Goal: Task Accomplishment & Management: Use online tool/utility

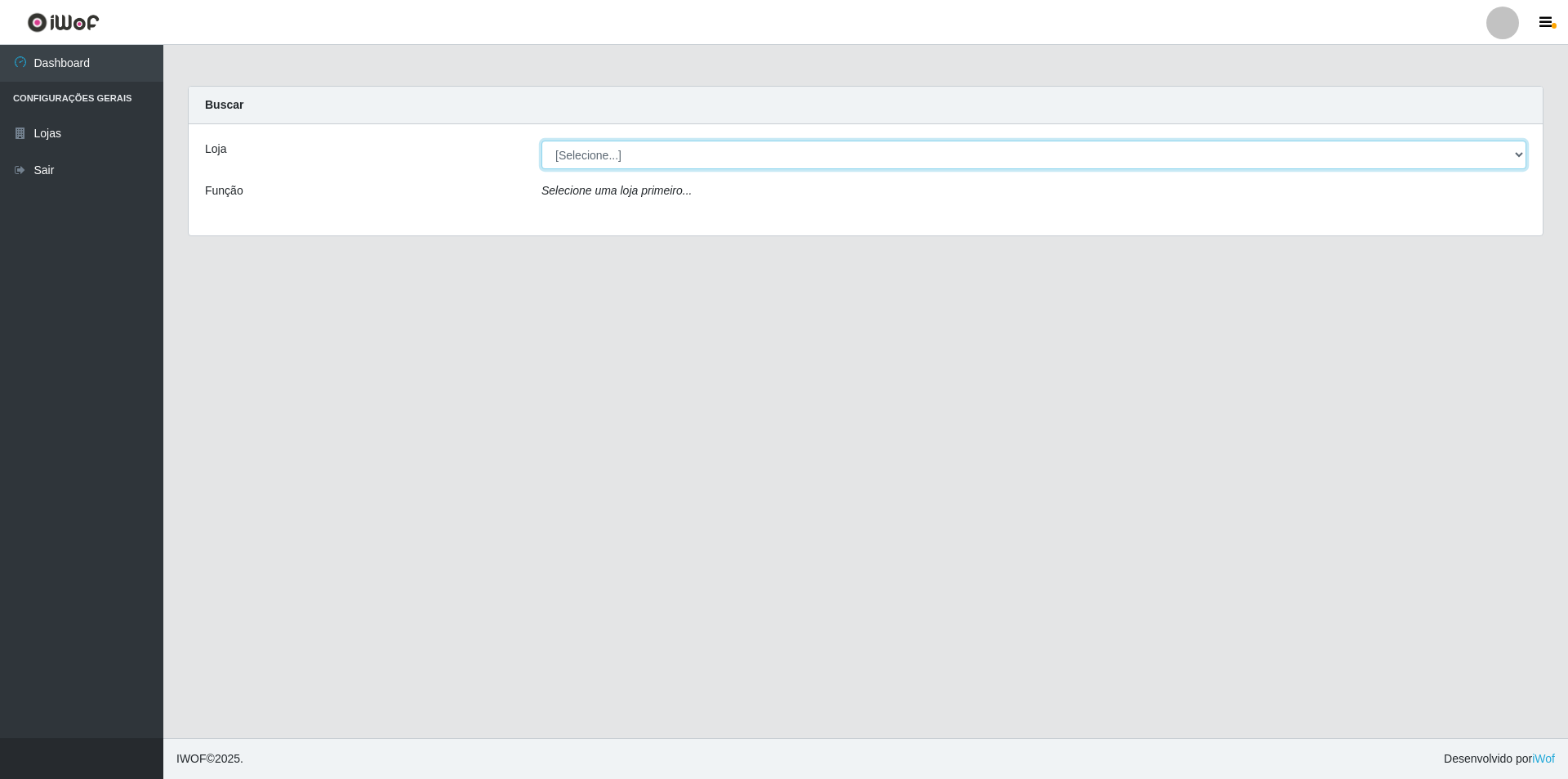
click at [1516, 157] on select "[Selecione...] Atacado Vem - [STREET_ADDRESS]" at bounding box center [1034, 154] width 985 height 28
select select "449"
click at [541, 140] on select "[Selecione...] Atacado Vem - [STREET_ADDRESS]" at bounding box center [1034, 154] width 985 height 28
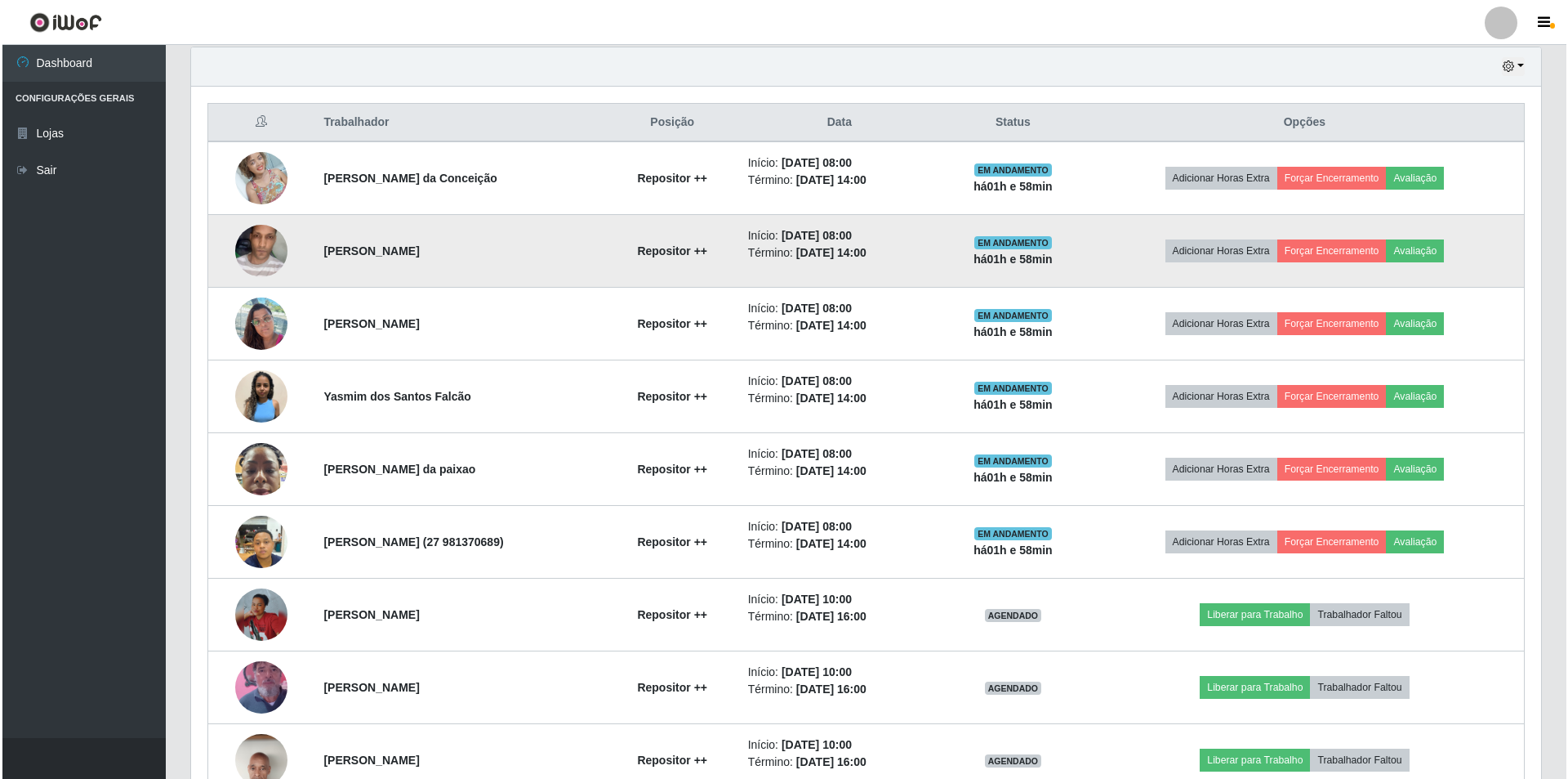
scroll to position [653, 0]
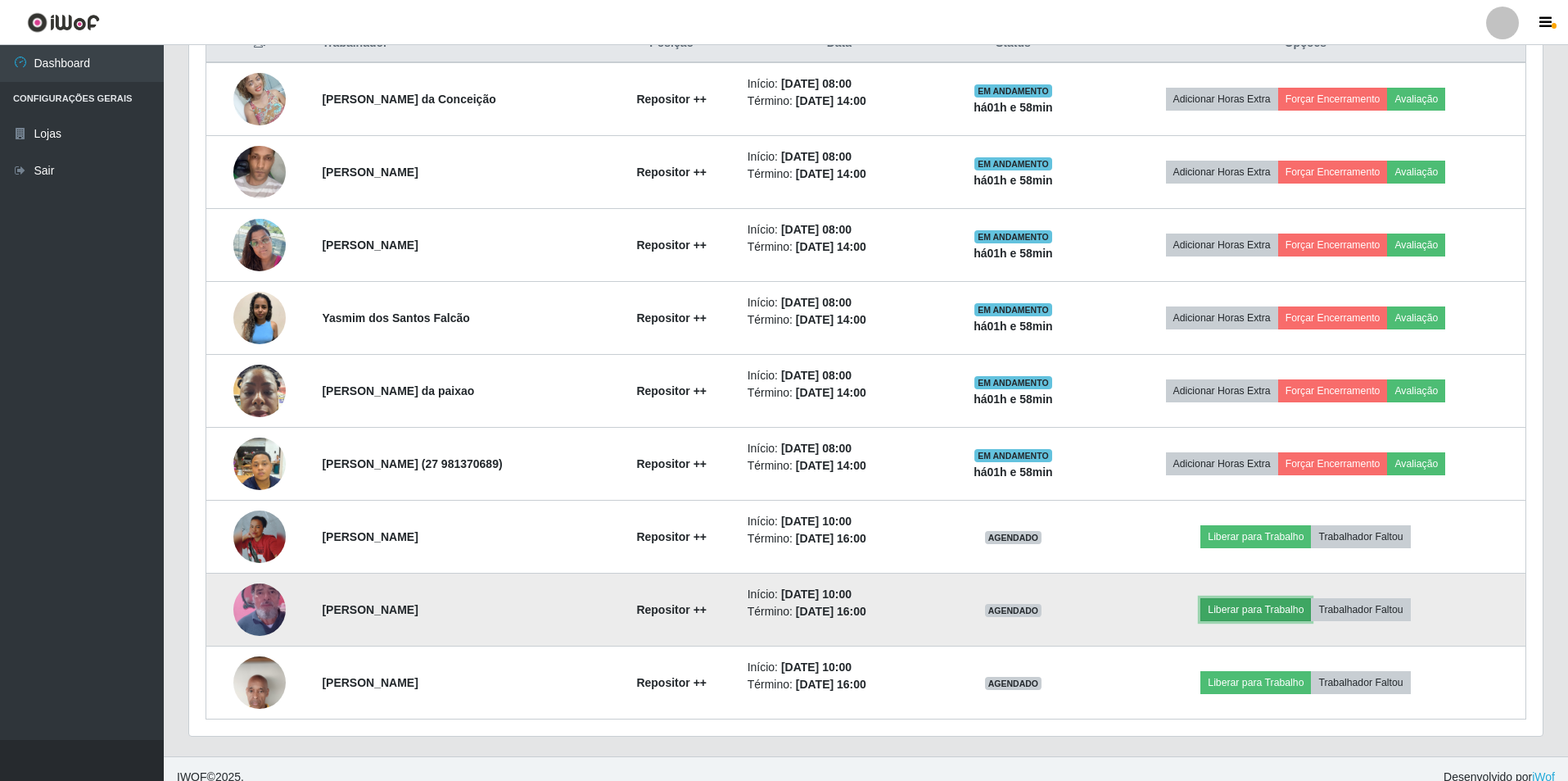
click at [1264, 606] on button "Liberar para Trabalho" at bounding box center [1255, 609] width 110 height 22
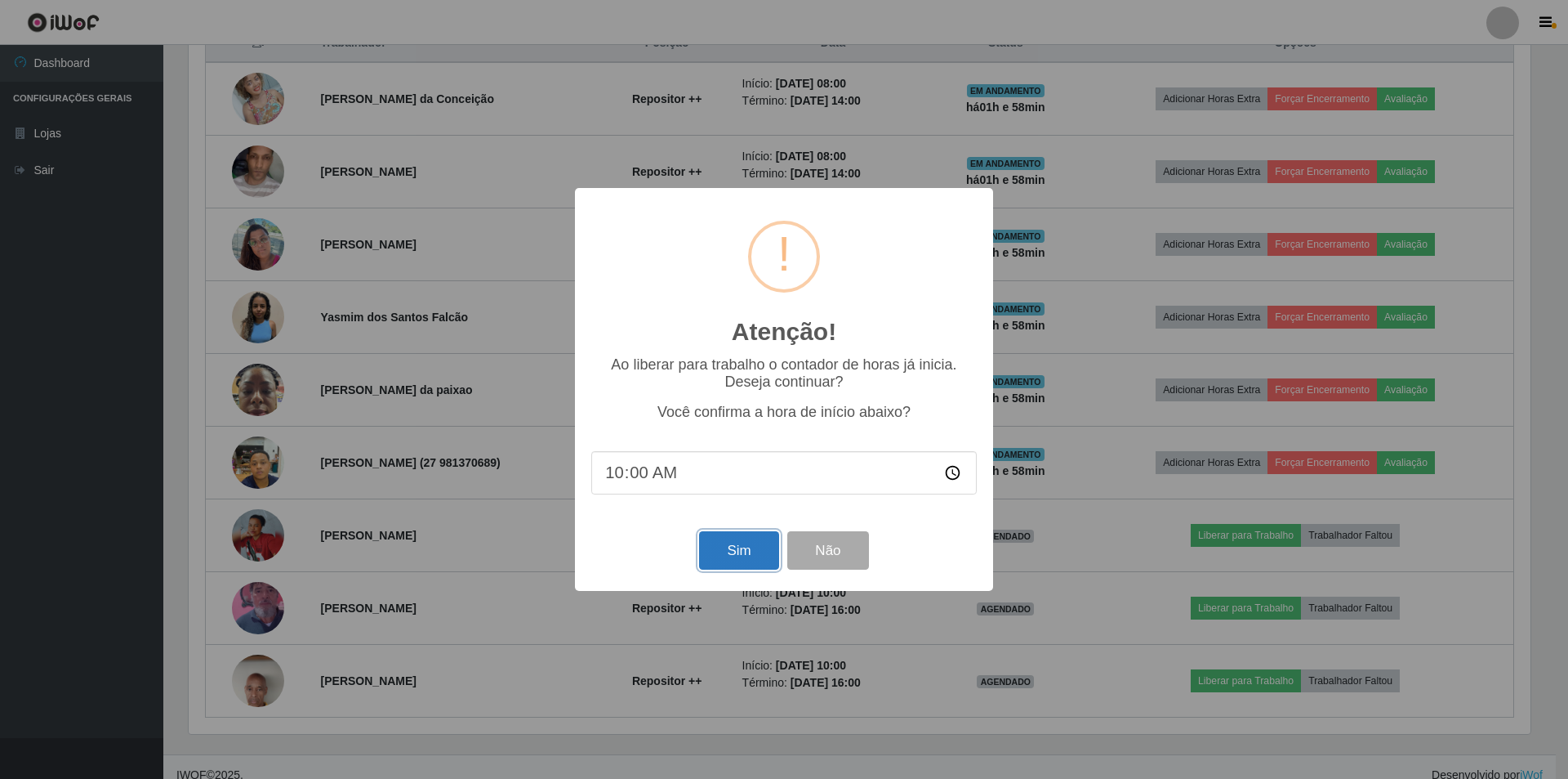
click at [720, 554] on button "Sim" at bounding box center [738, 549] width 79 height 38
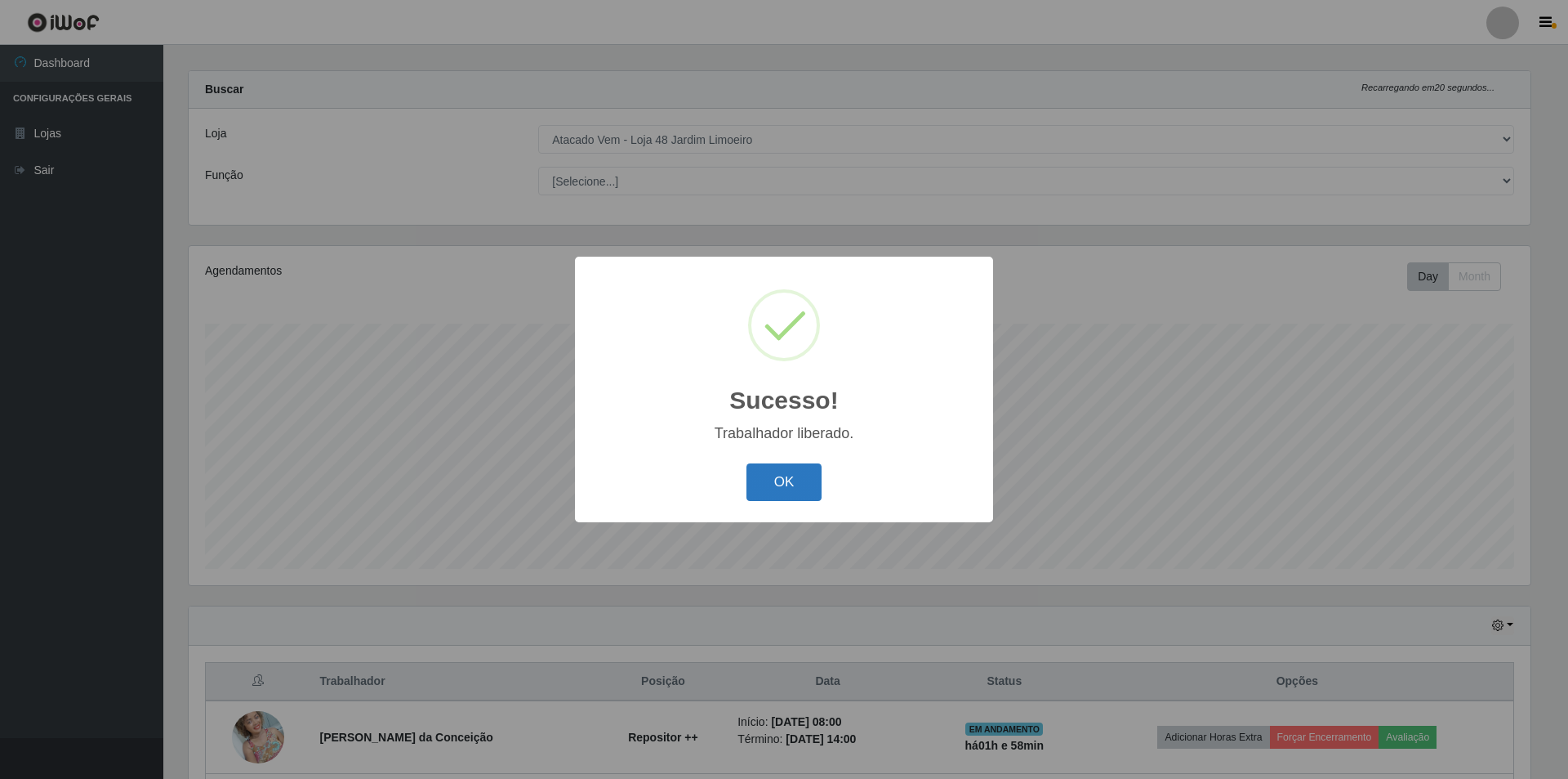
click at [777, 480] on button "OK" at bounding box center [784, 482] width 76 height 38
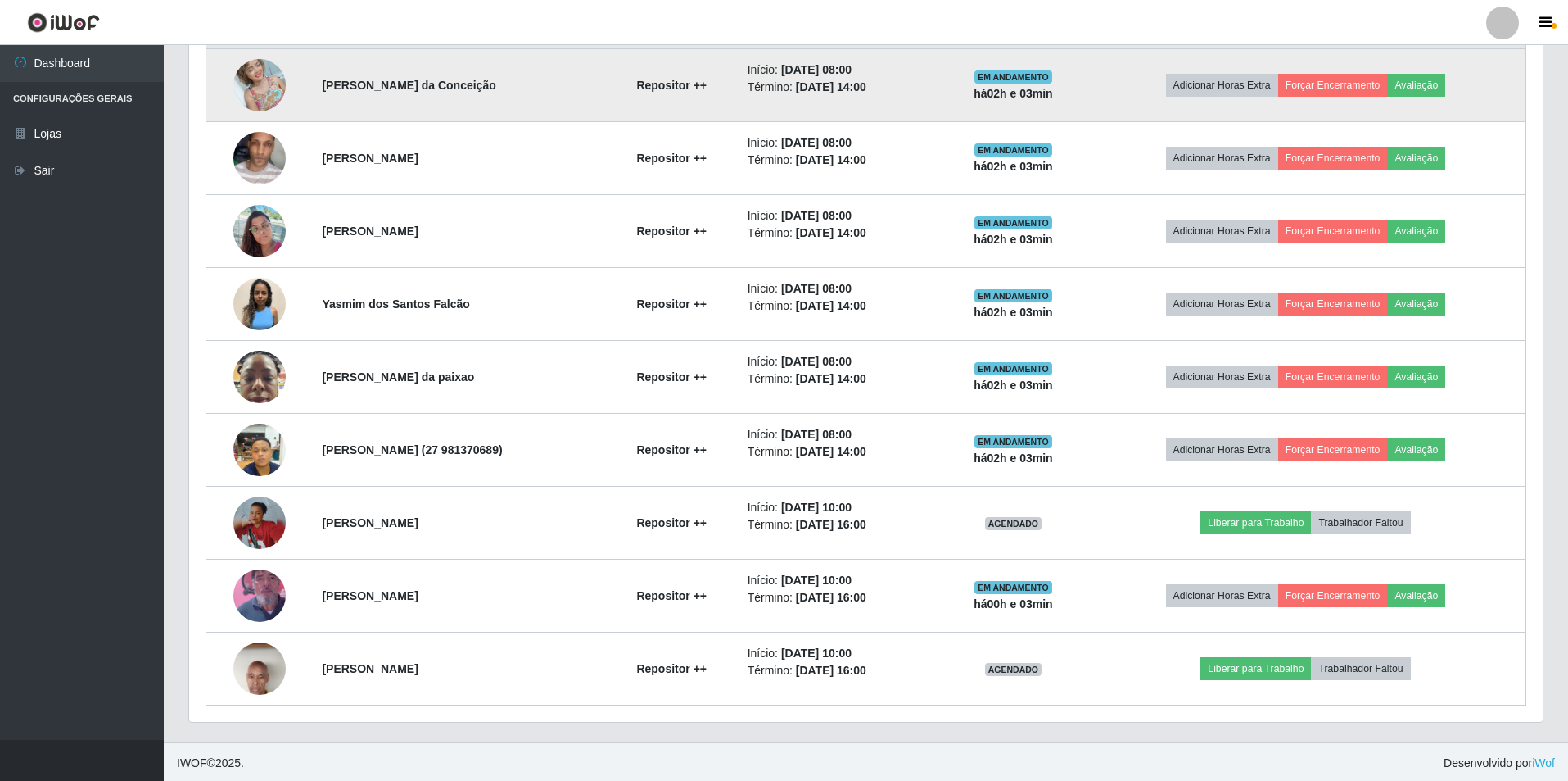
scroll to position [672, 0]
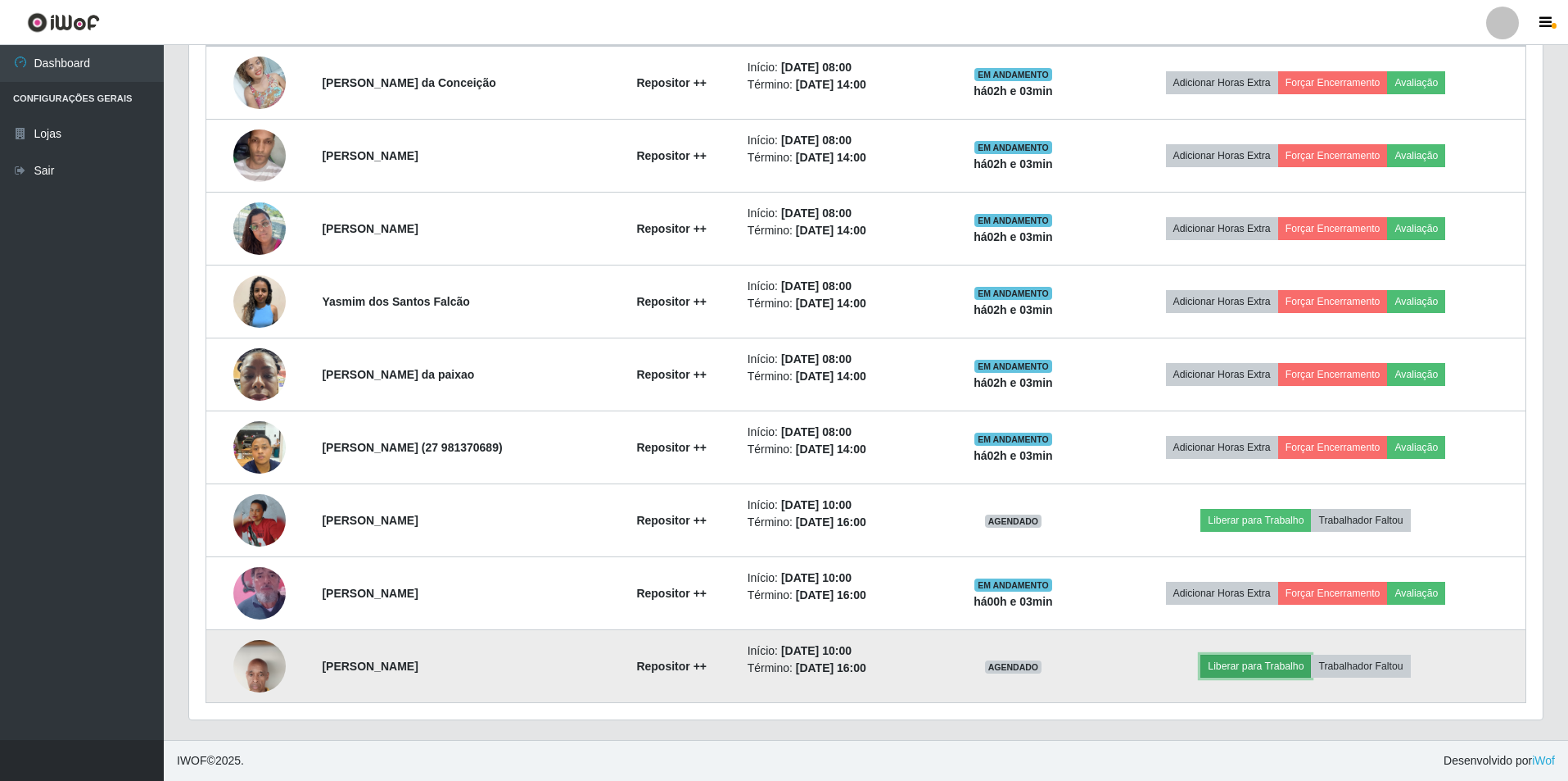
click at [1273, 667] on button "Liberar para Trabalho" at bounding box center [1255, 665] width 110 height 22
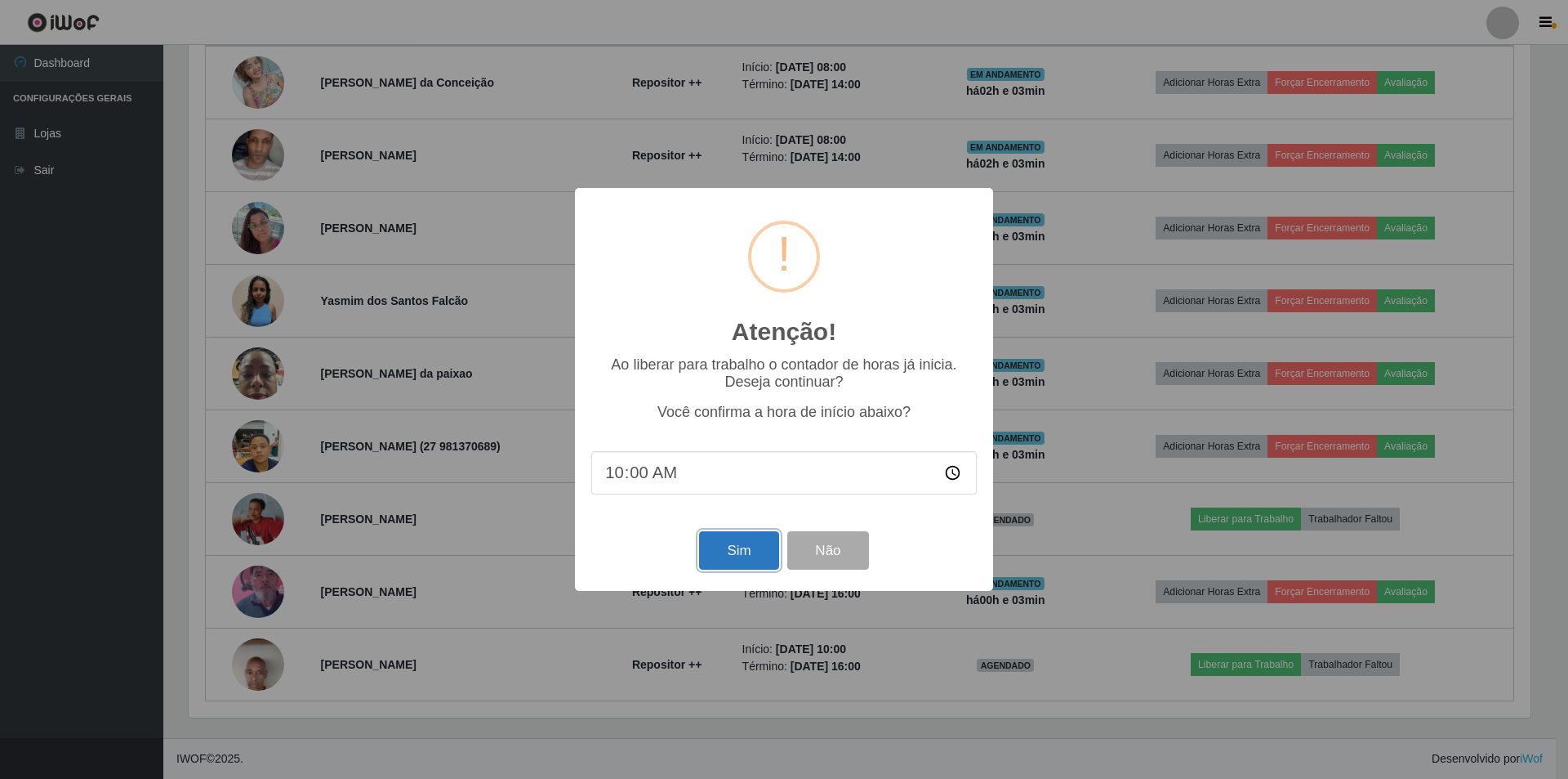
click at [745, 558] on button "Sim" at bounding box center [738, 549] width 79 height 38
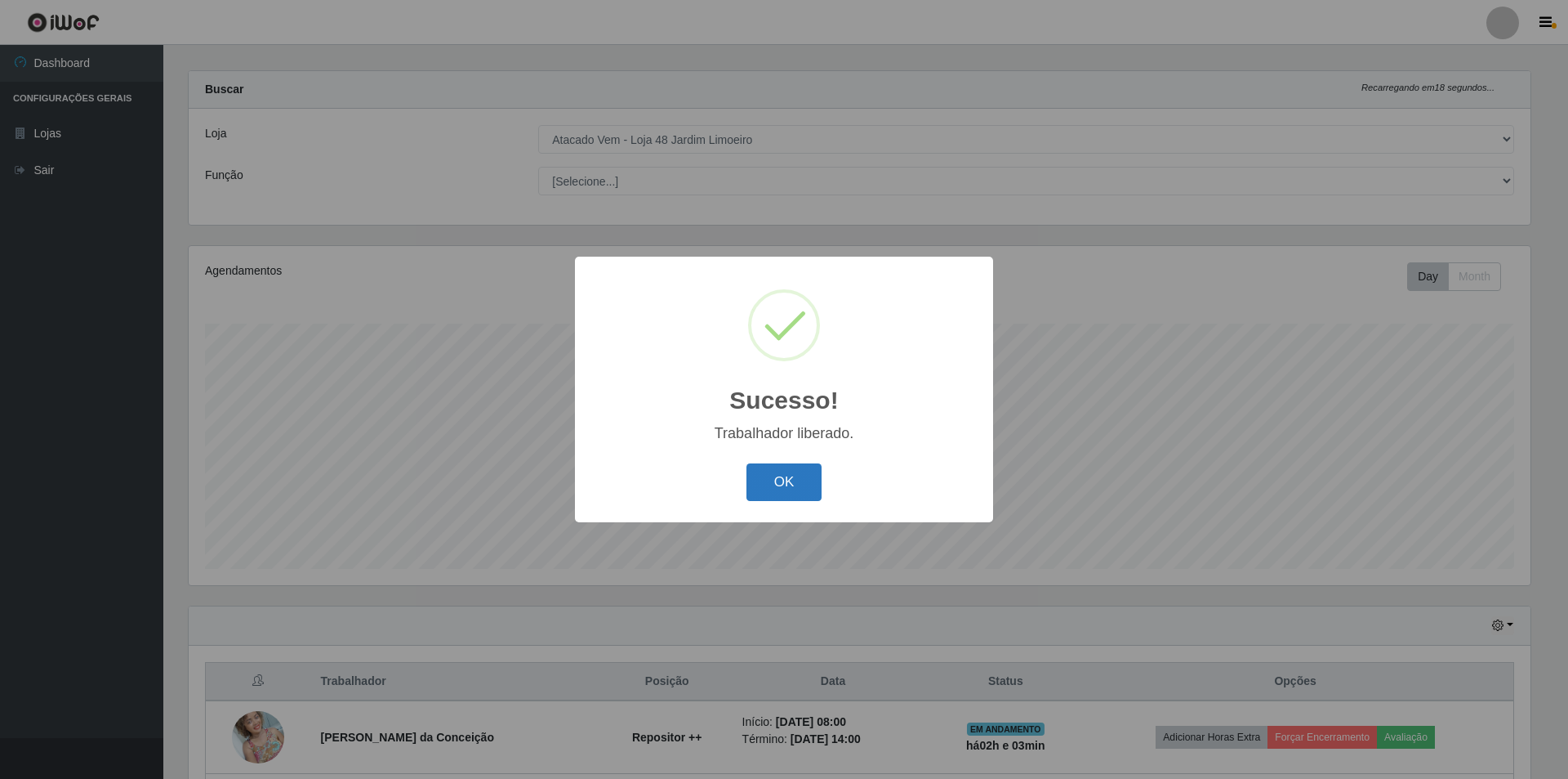
click at [781, 478] on button "OK" at bounding box center [784, 482] width 76 height 38
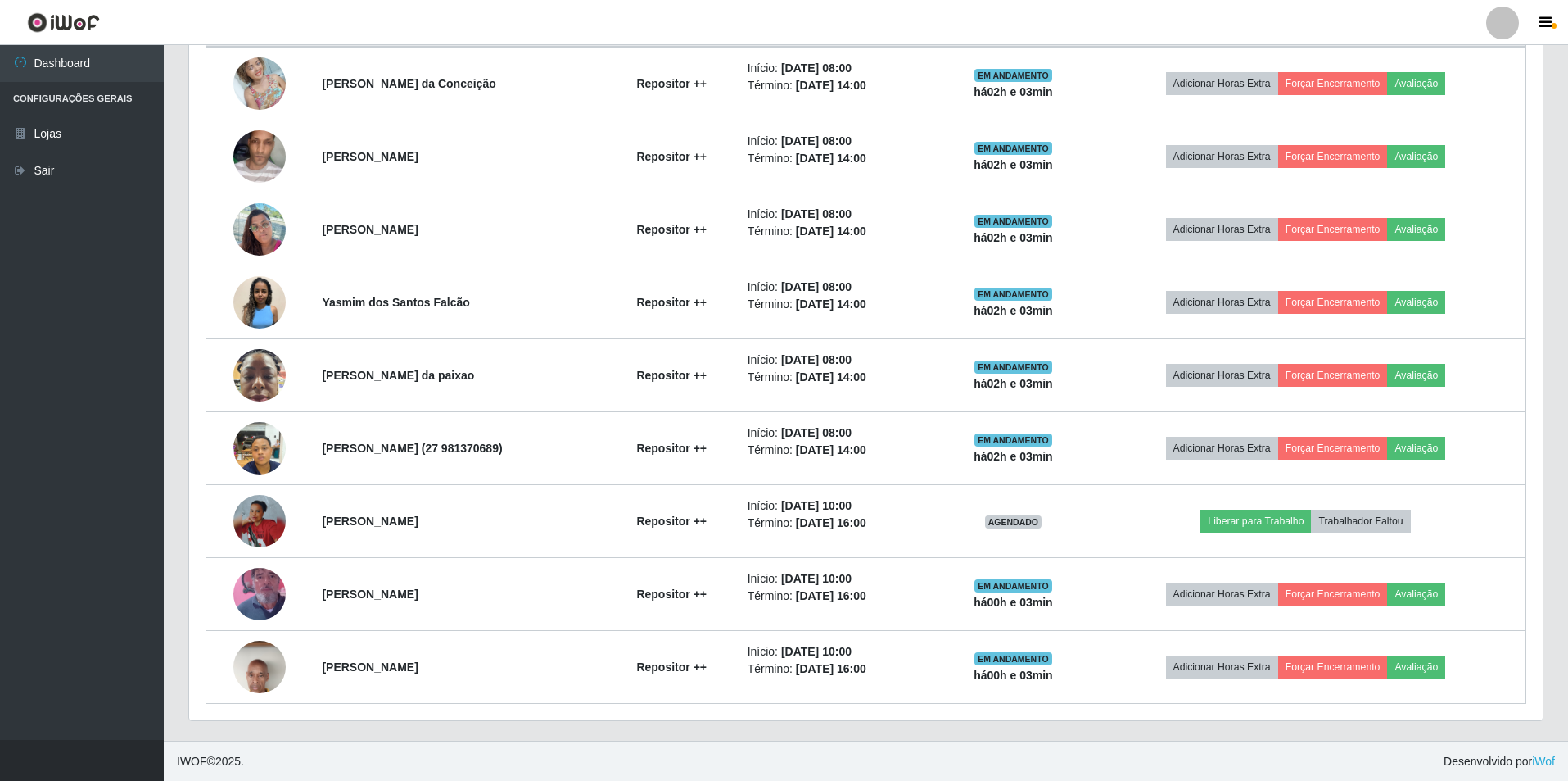
scroll to position [672, 0]
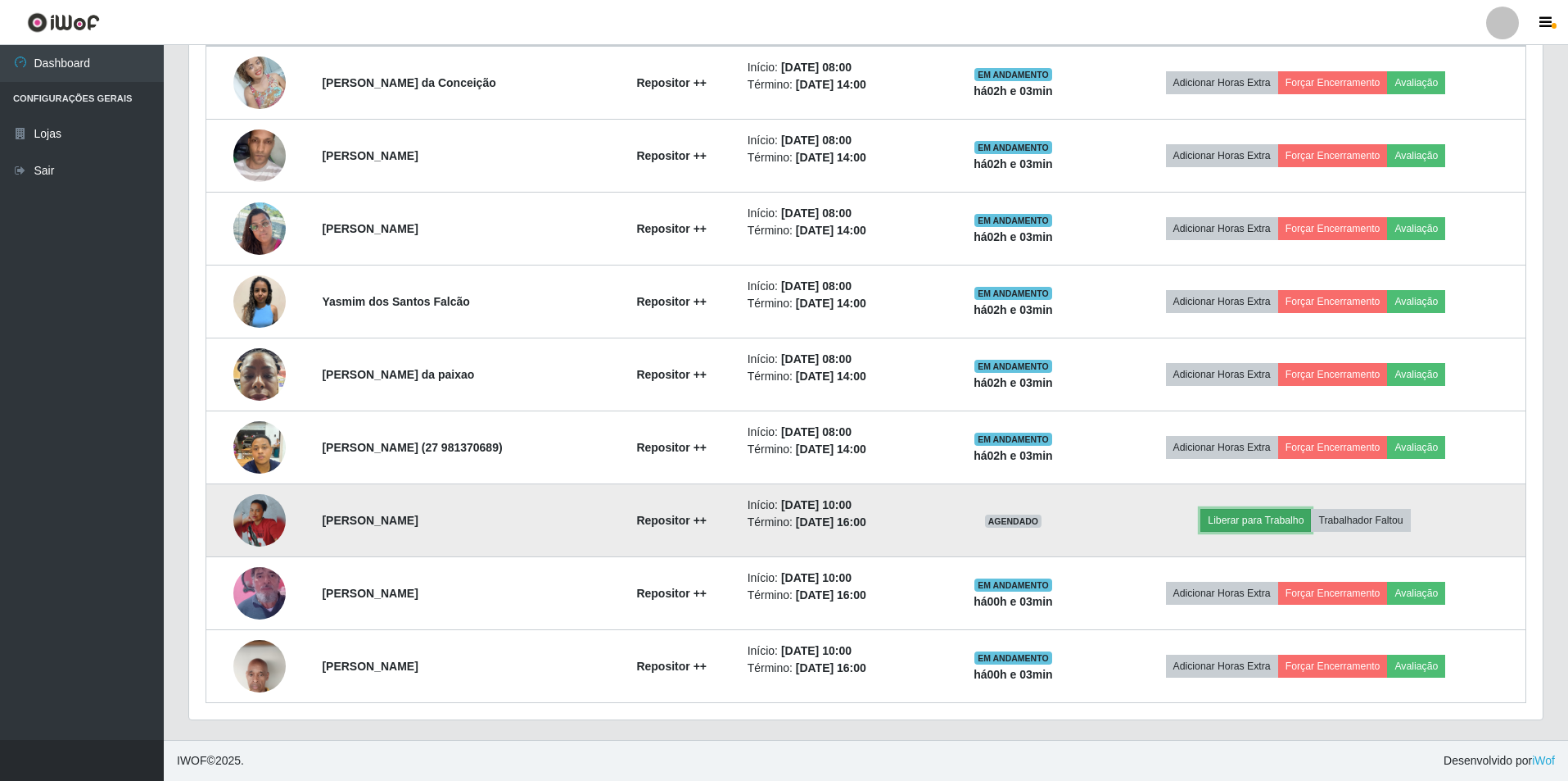
click at [1270, 518] on button "Liberar para Trabalho" at bounding box center [1255, 519] width 110 height 22
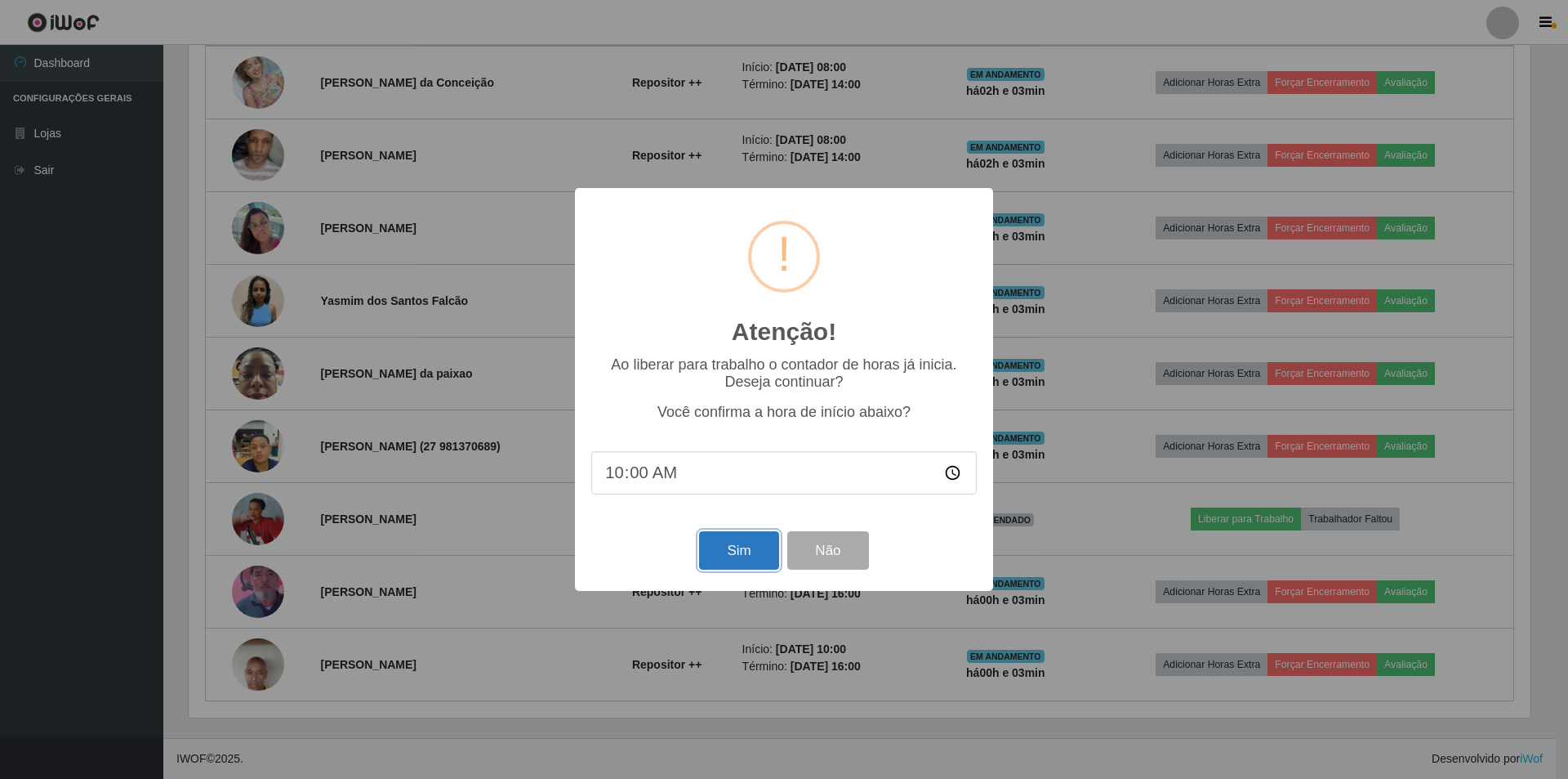
click at [728, 541] on button "Sim" at bounding box center [738, 549] width 79 height 38
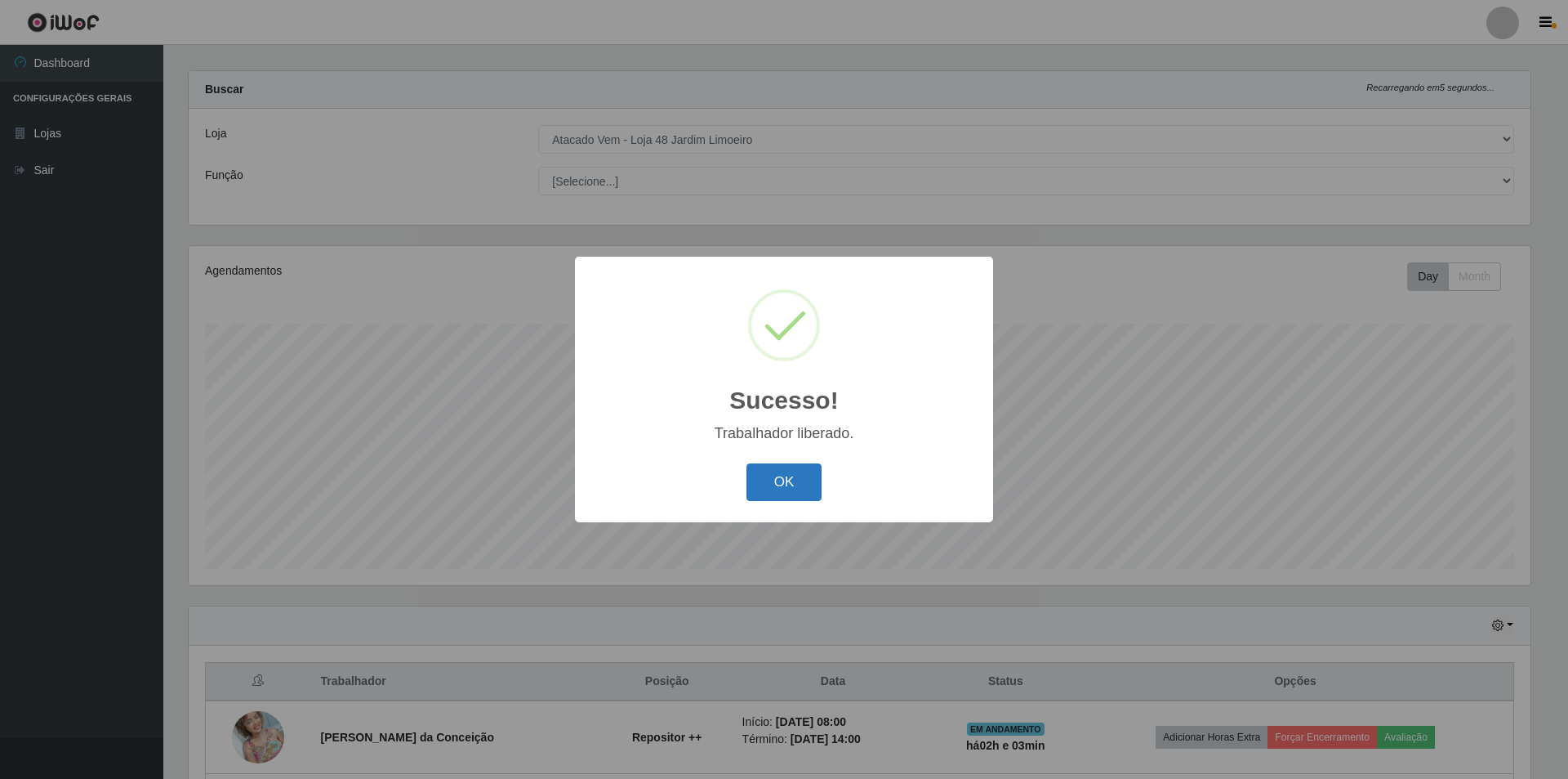
click at [764, 473] on button "OK" at bounding box center [784, 482] width 76 height 38
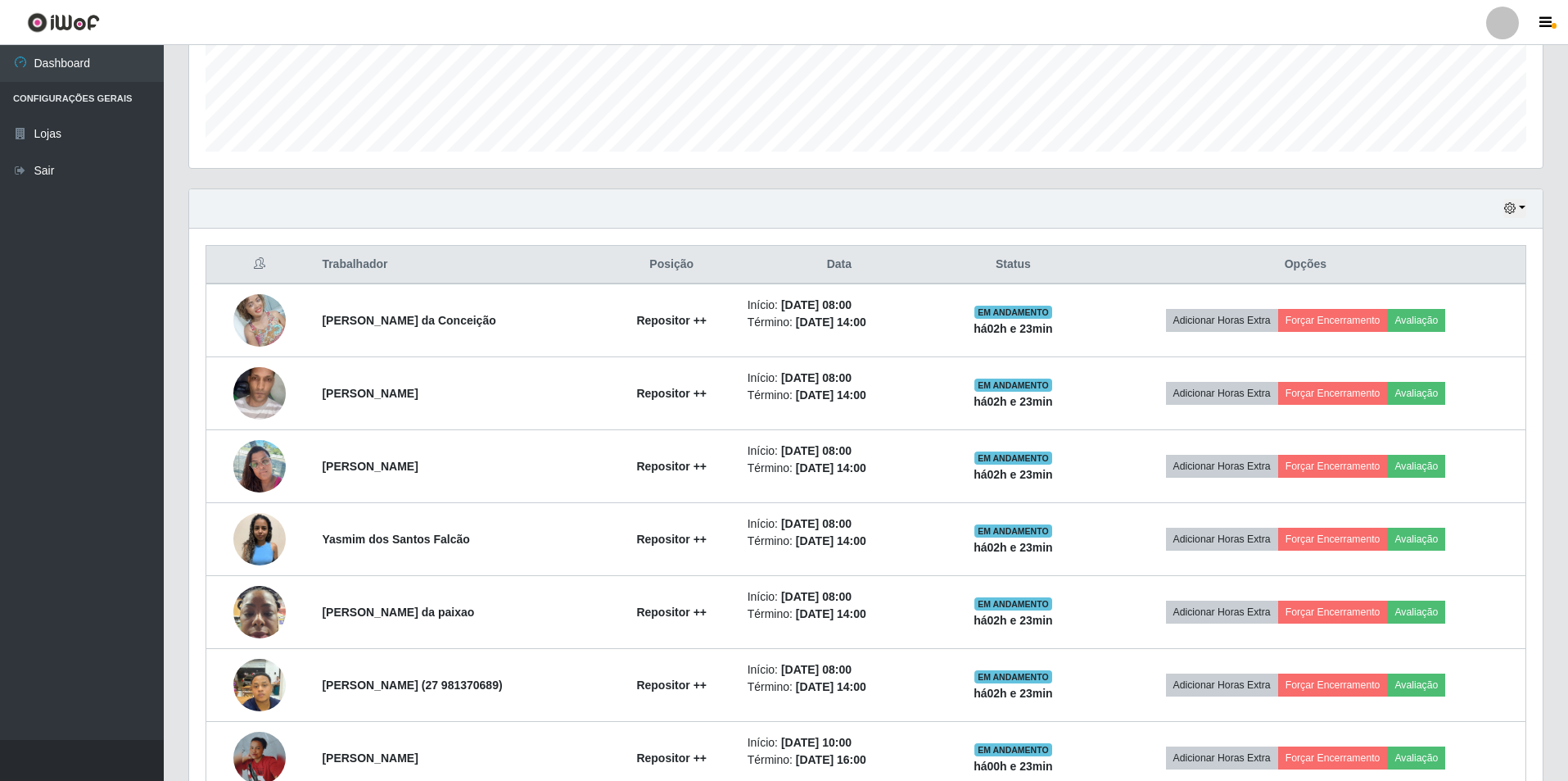
scroll to position [426, 0]
